Goal: Task Accomplishment & Management: Manage account settings

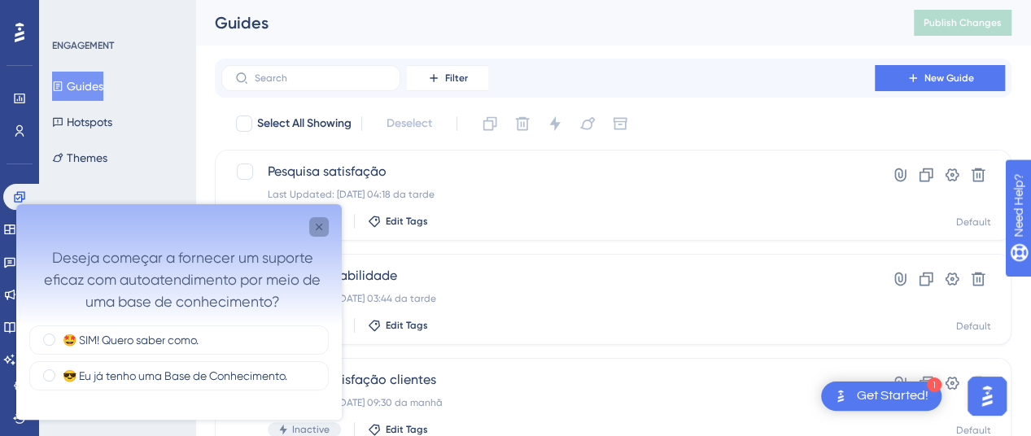
click at [320, 232] on icon "Close survey" at bounding box center [318, 227] width 13 height 13
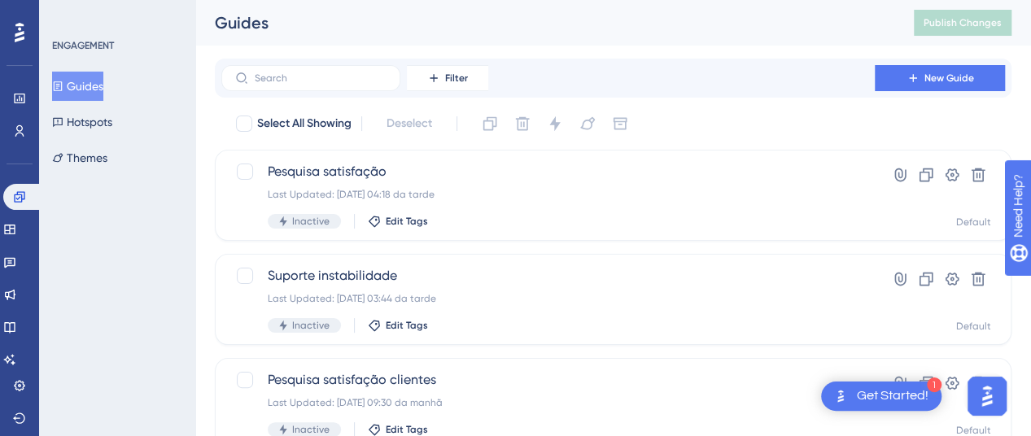
click at [775, 25] on div "Guides" at bounding box center [544, 22] width 658 height 23
click at [930, 72] on button "New Guide" at bounding box center [940, 78] width 130 height 26
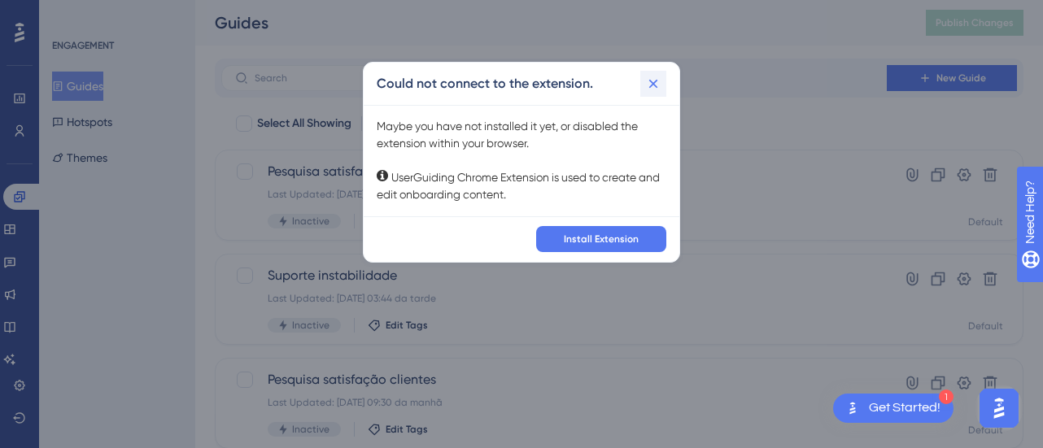
click at [649, 84] on icon at bounding box center [653, 84] width 16 height 16
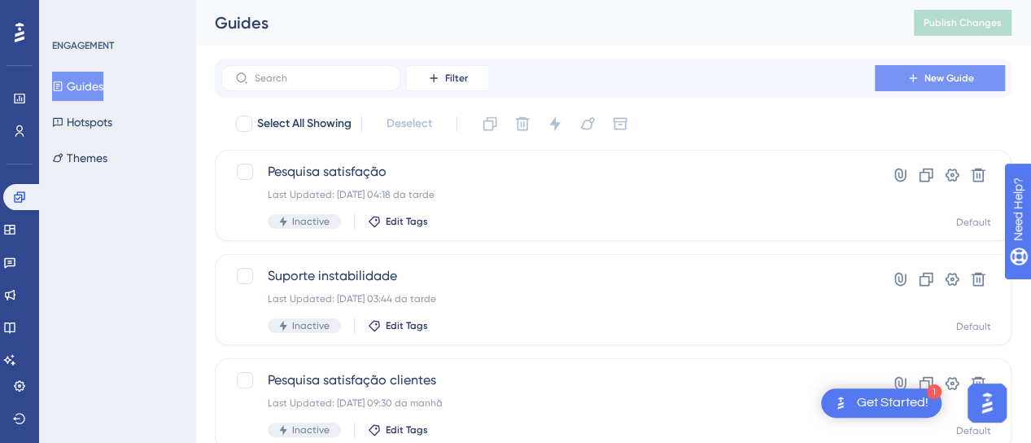
click at [892, 82] on button "New Guide" at bounding box center [940, 78] width 130 height 26
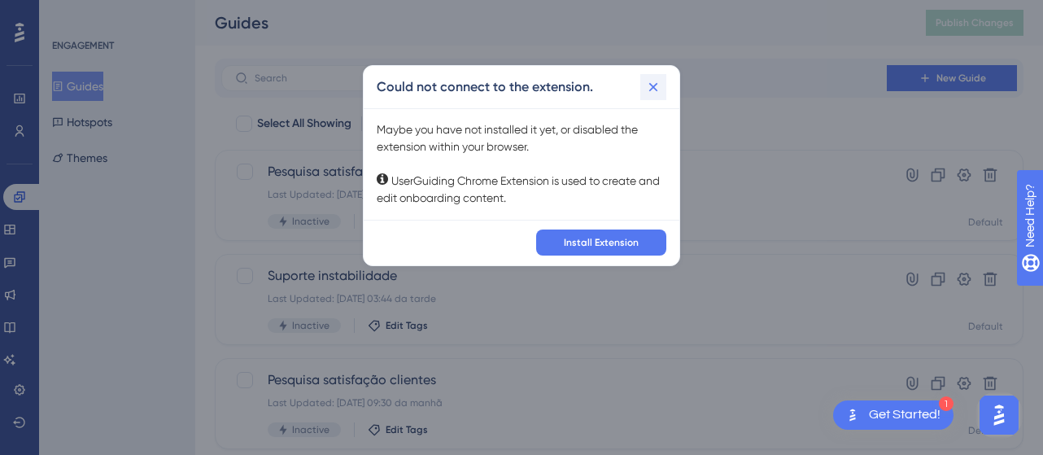
click at [650, 87] on icon at bounding box center [653, 87] width 16 height 16
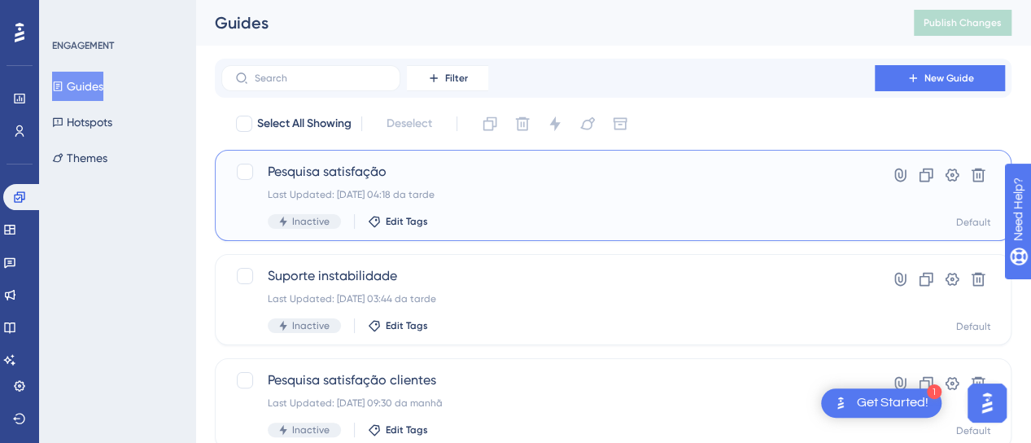
click at [822, 196] on div "Last Updated: [DATE] 04:18 da tarde" at bounding box center [548, 194] width 561 height 13
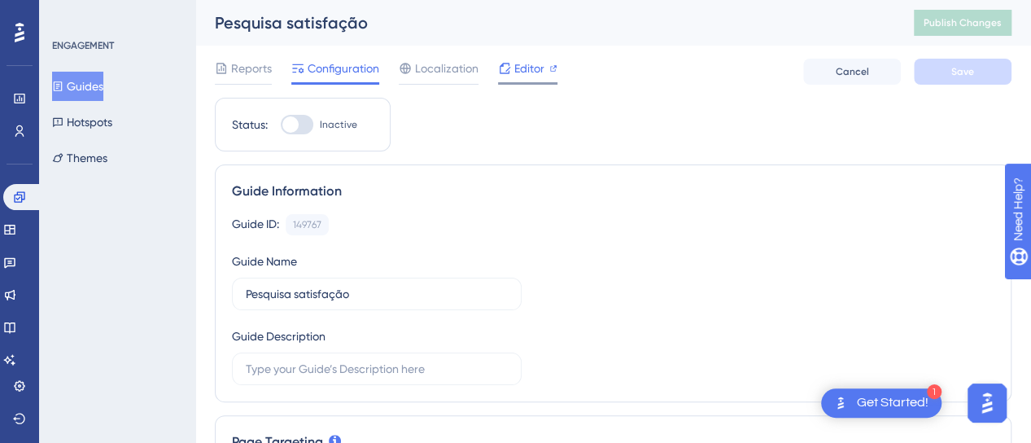
click at [536, 68] on span "Editor" at bounding box center [529, 69] width 30 height 20
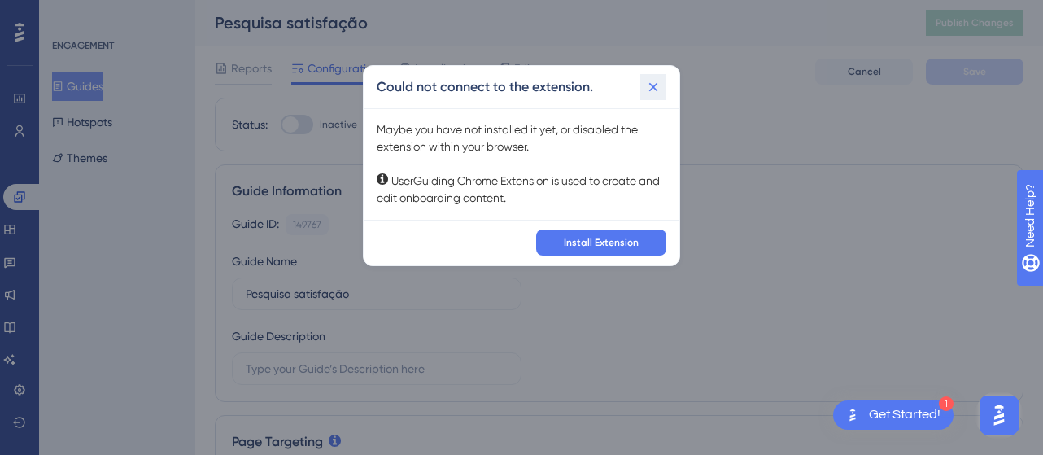
click at [659, 90] on icon at bounding box center [653, 87] width 16 height 16
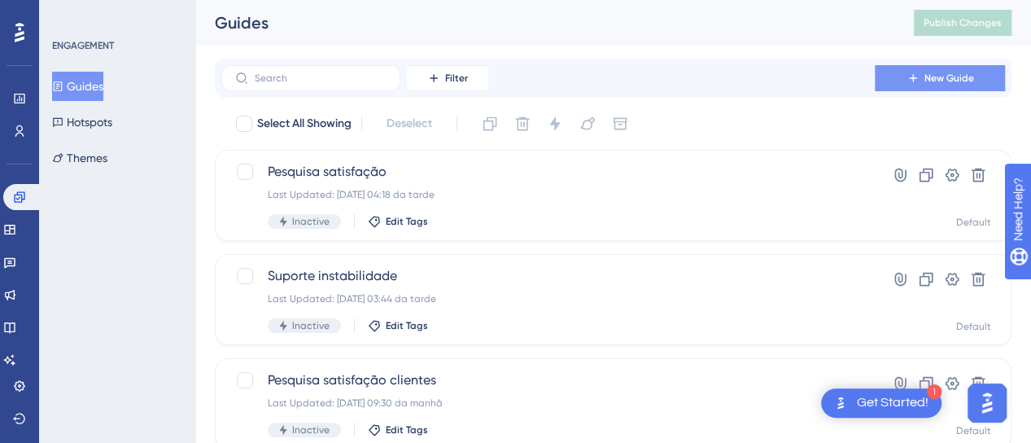
click at [924, 86] on button "New Guide" at bounding box center [940, 78] width 130 height 26
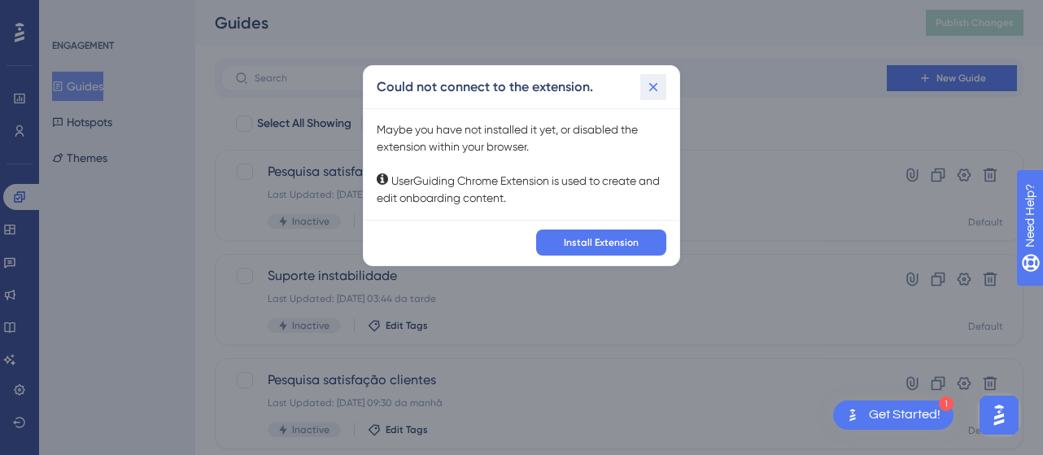
click at [646, 82] on icon at bounding box center [653, 87] width 16 height 16
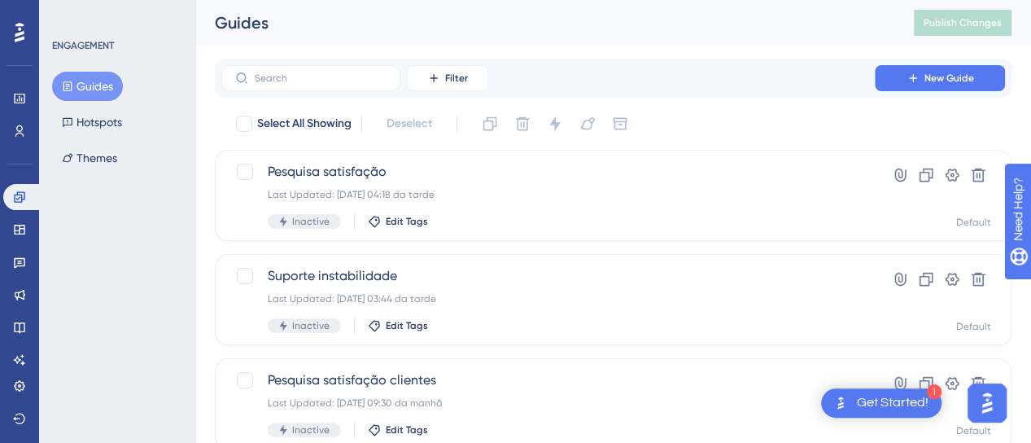
click at [733, 35] on div "Guides Publish Changes" at bounding box center [613, 23] width 836 height 46
click at [881, 74] on button "New Guide" at bounding box center [940, 78] width 130 height 26
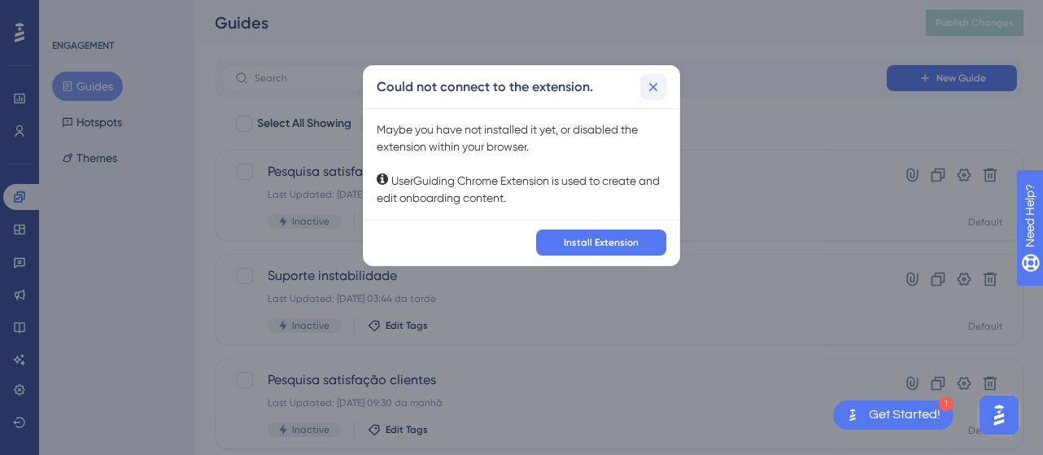
click at [664, 85] on button at bounding box center [653, 87] width 26 height 26
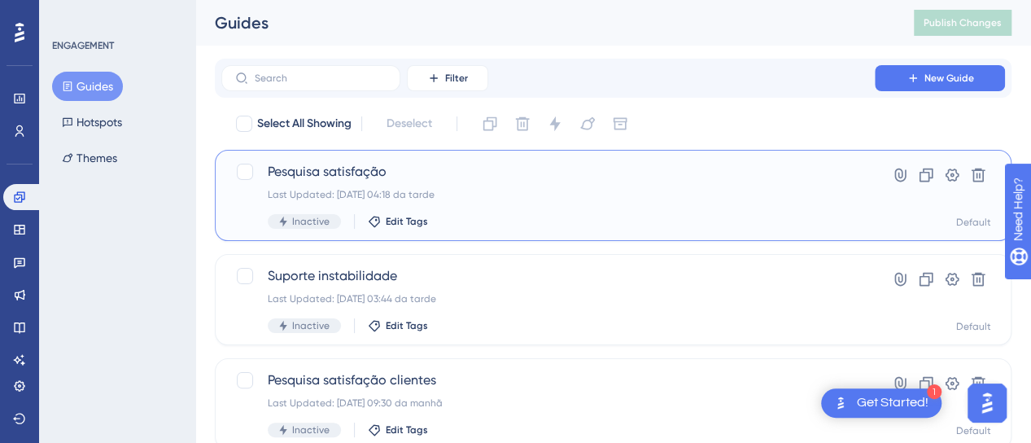
click at [684, 203] on div "Pesquisa satisfação Last Updated: 15.08.2025 04:18 da tarde Inactive Edit Tags" at bounding box center [548, 195] width 561 height 67
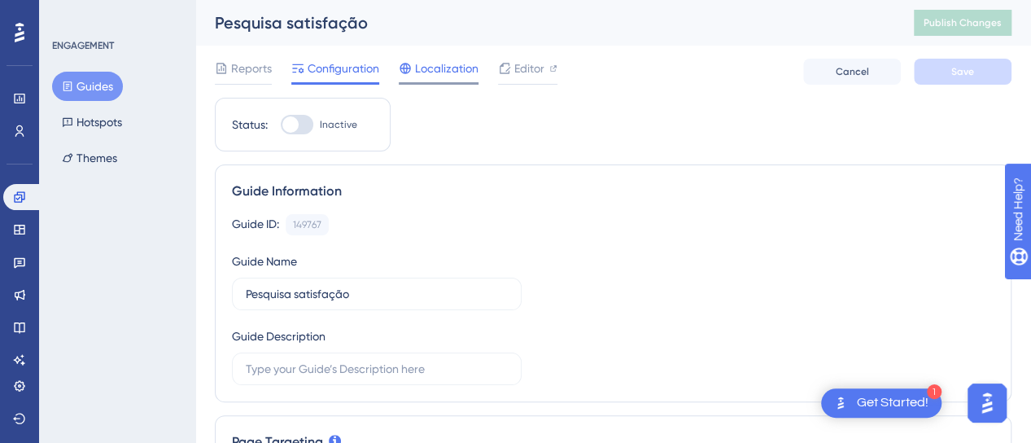
click at [436, 70] on span "Localization" at bounding box center [446, 69] width 63 height 20
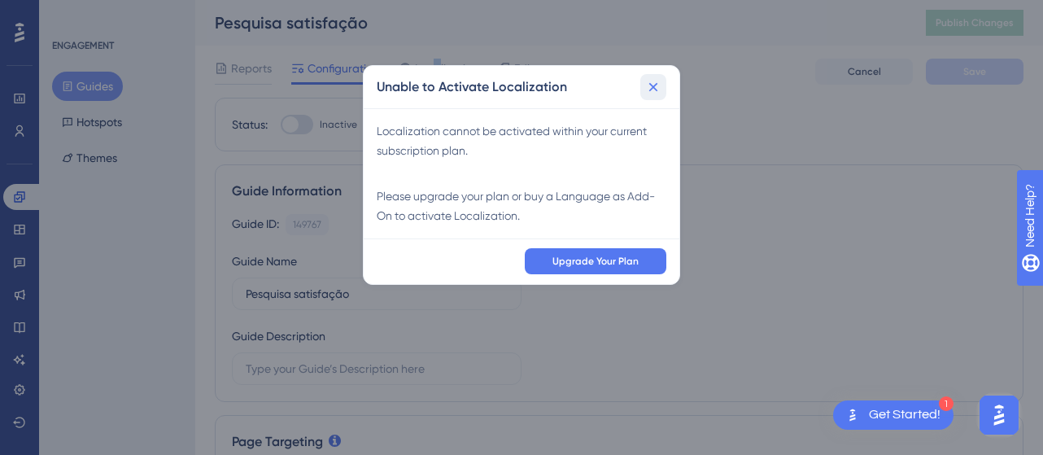
click at [653, 84] on icon at bounding box center [653, 87] width 16 height 16
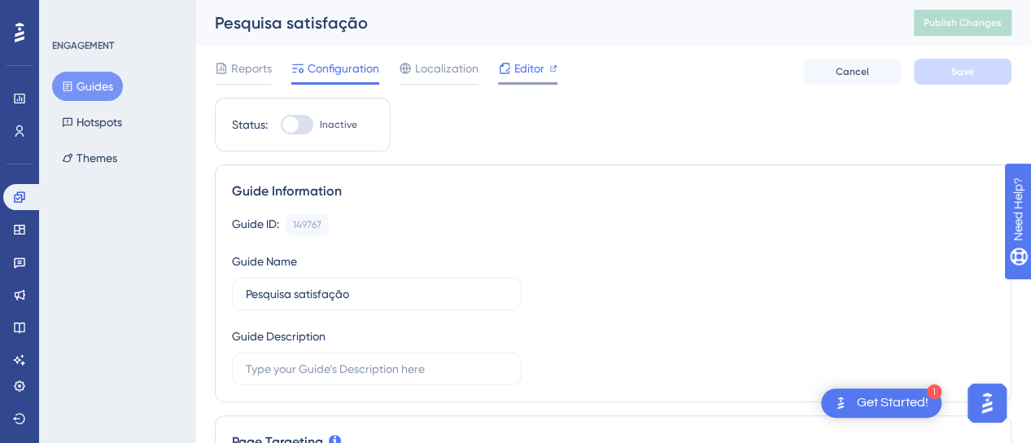
click at [518, 61] on span "Editor" at bounding box center [529, 69] width 30 height 20
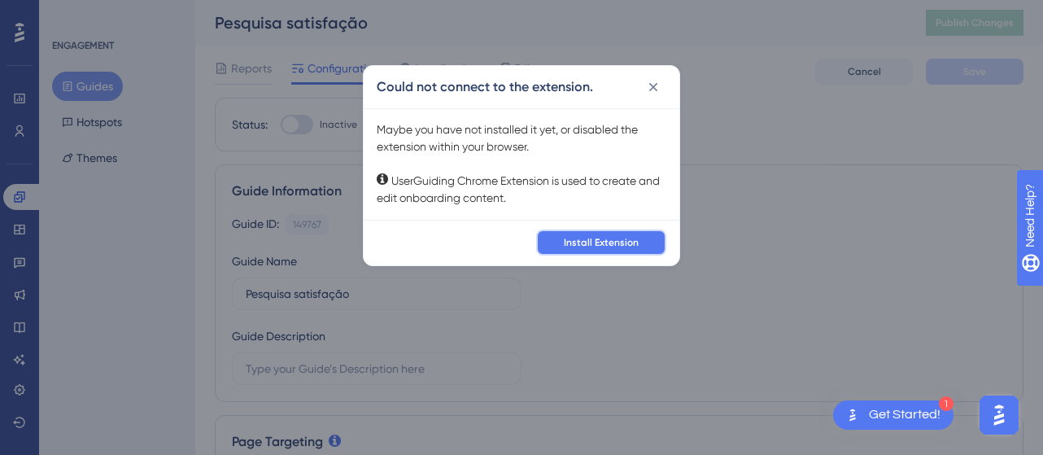
click at [599, 249] on button "Install Extension" at bounding box center [601, 242] width 130 height 26
click at [649, 95] on button at bounding box center [653, 87] width 26 height 26
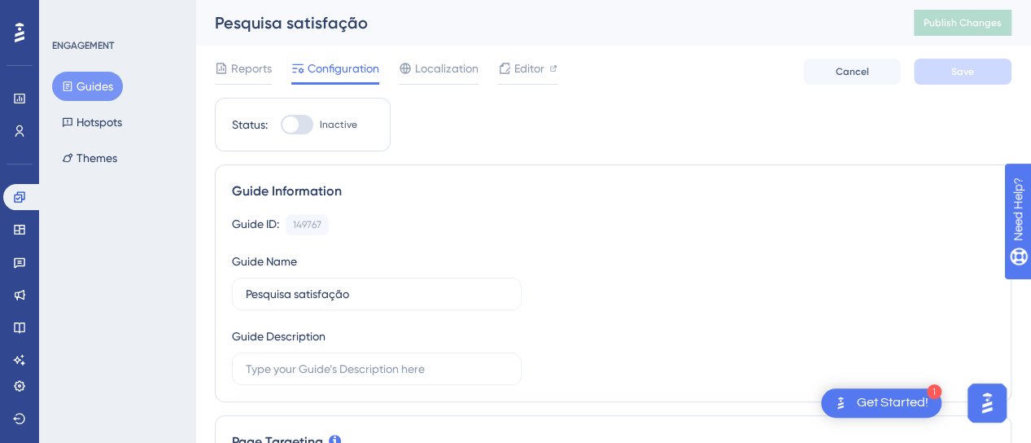
click at [94, 90] on button "Guides" at bounding box center [87, 86] width 71 height 29
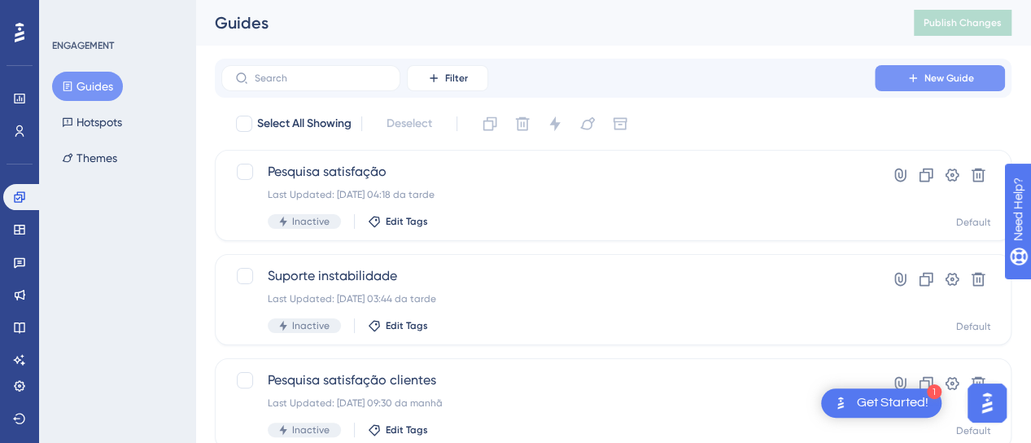
click at [957, 85] on button "New Guide" at bounding box center [940, 78] width 130 height 26
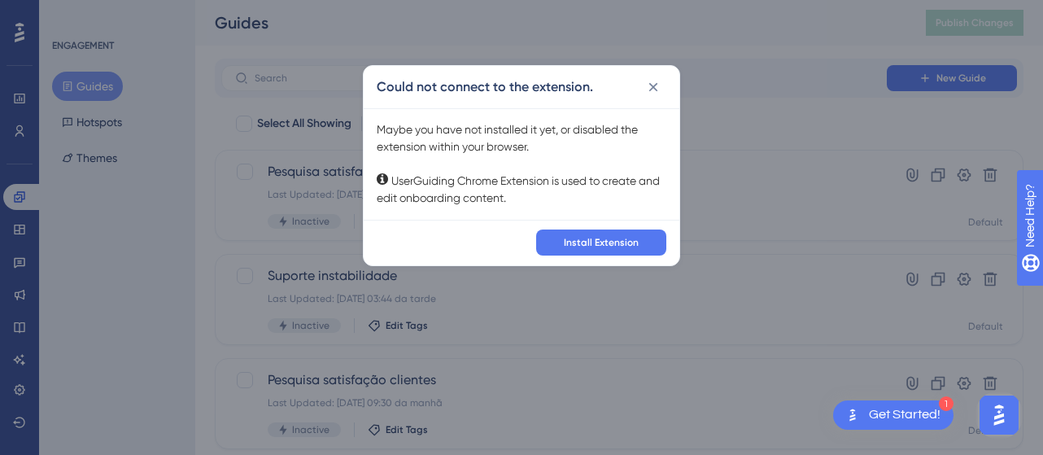
click at [656, 80] on icon at bounding box center [653, 87] width 16 height 16
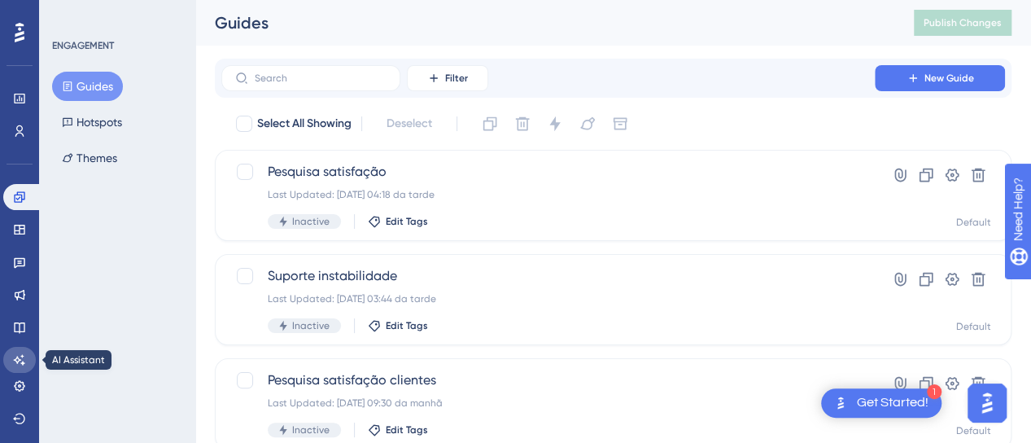
click at [18, 365] on icon at bounding box center [19, 359] width 13 height 13
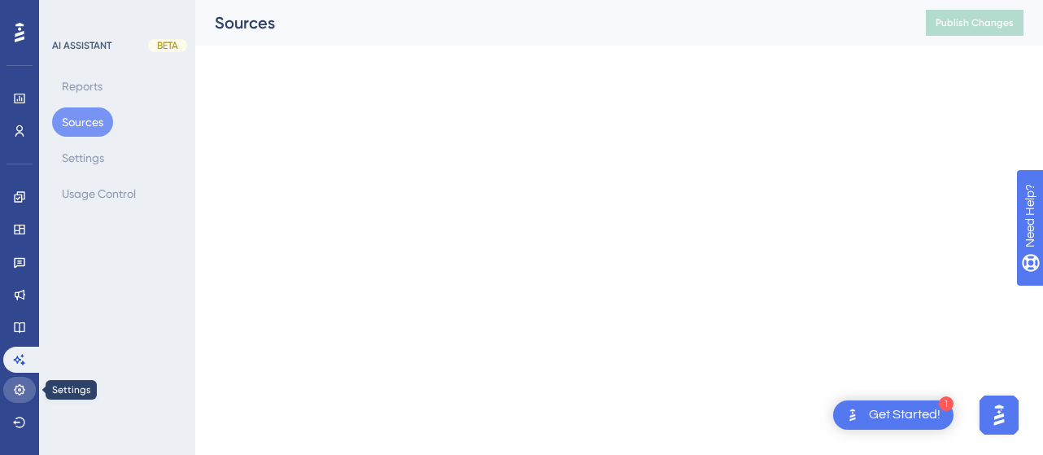
click at [18, 395] on icon at bounding box center [19, 389] width 11 height 11
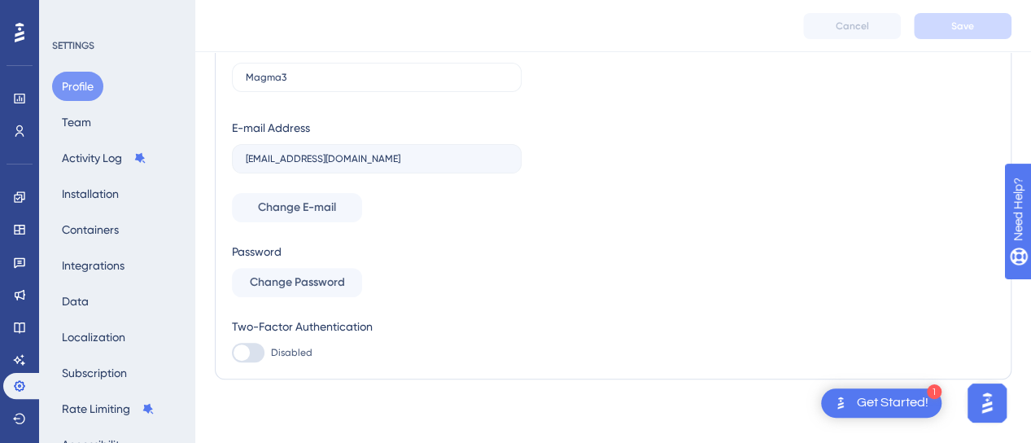
scroll to position [167, 0]
click at [104, 195] on button "Installation" at bounding box center [90, 193] width 76 height 29
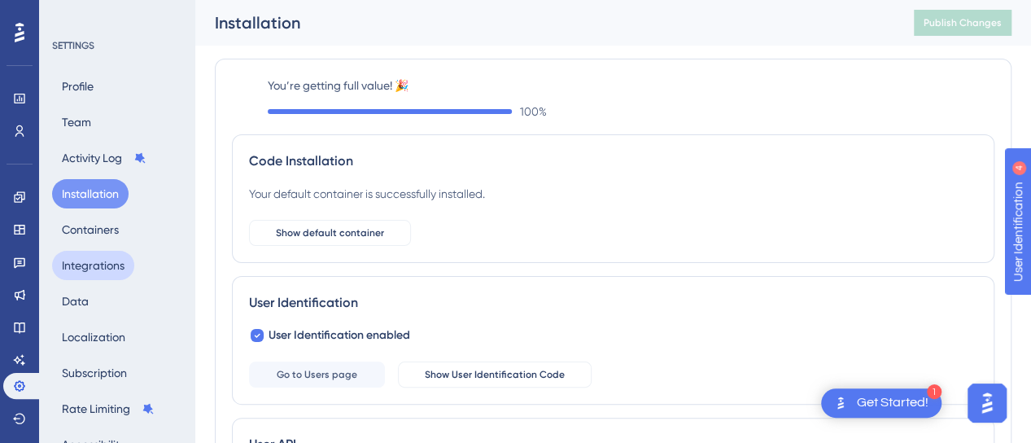
click at [101, 269] on button "Integrations" at bounding box center [93, 265] width 82 height 29
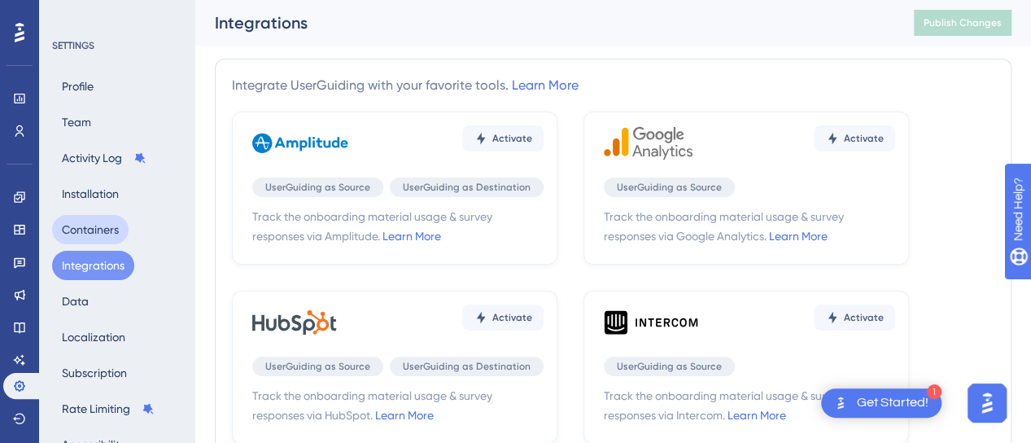
click at [86, 228] on button "Containers" at bounding box center [90, 229] width 76 height 29
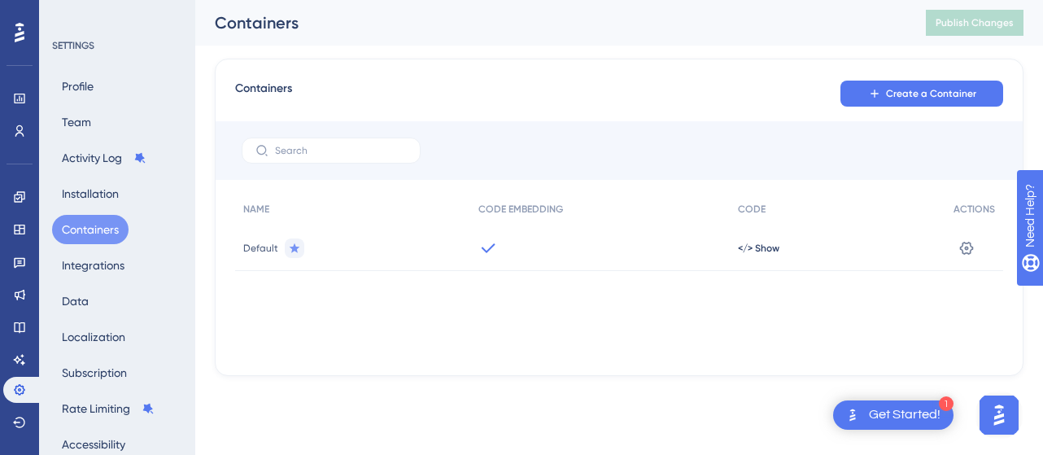
click at [13, 32] on div at bounding box center [20, 33] width 26 height 26
click at [20, 32] on icon at bounding box center [20, 32] width 10 height 21
click at [24, 32] on div at bounding box center [20, 33] width 26 height 26
click at [18, 34] on icon at bounding box center [20, 33] width 10 height 20
click at [18, 33] on icon at bounding box center [20, 33] width 10 height 20
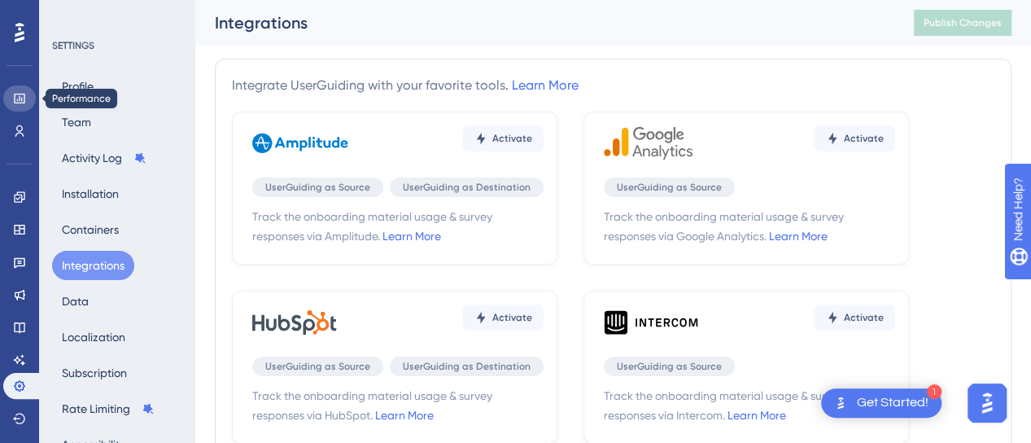
click at [21, 107] on link at bounding box center [19, 98] width 33 height 26
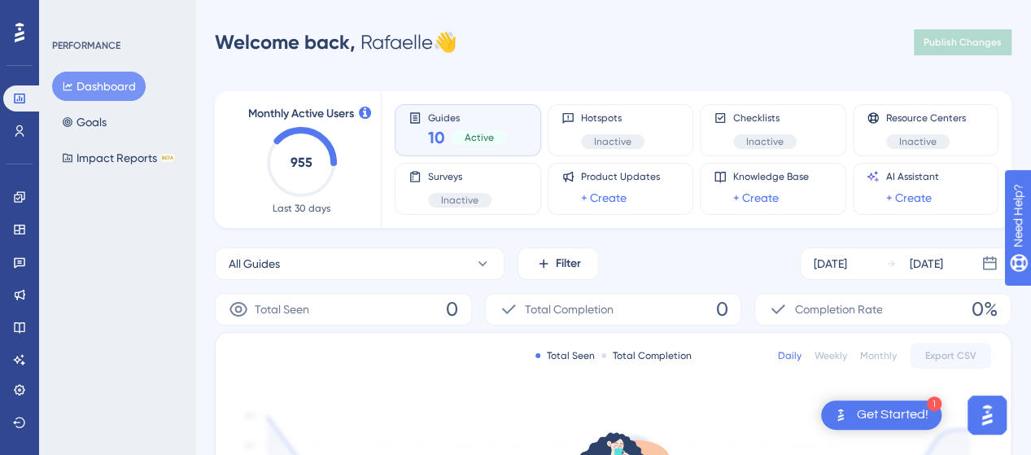
click at [501, 53] on div "Welcome back, Rafaelle 👋 Publish Changes" at bounding box center [613, 42] width 797 height 33
click at [23, 424] on icon at bounding box center [19, 422] width 13 height 13
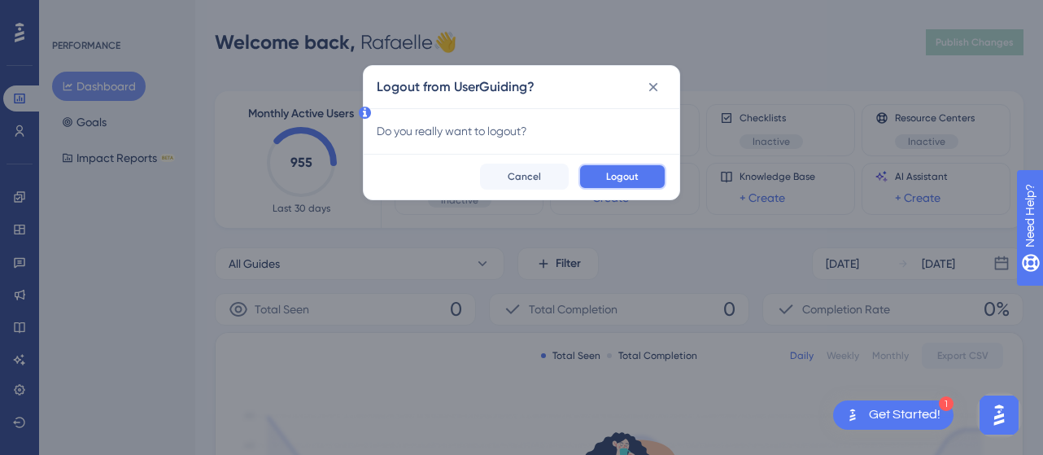
click at [628, 170] on span "Logout" at bounding box center [622, 176] width 33 height 13
